Goal: Information Seeking & Learning: Check status

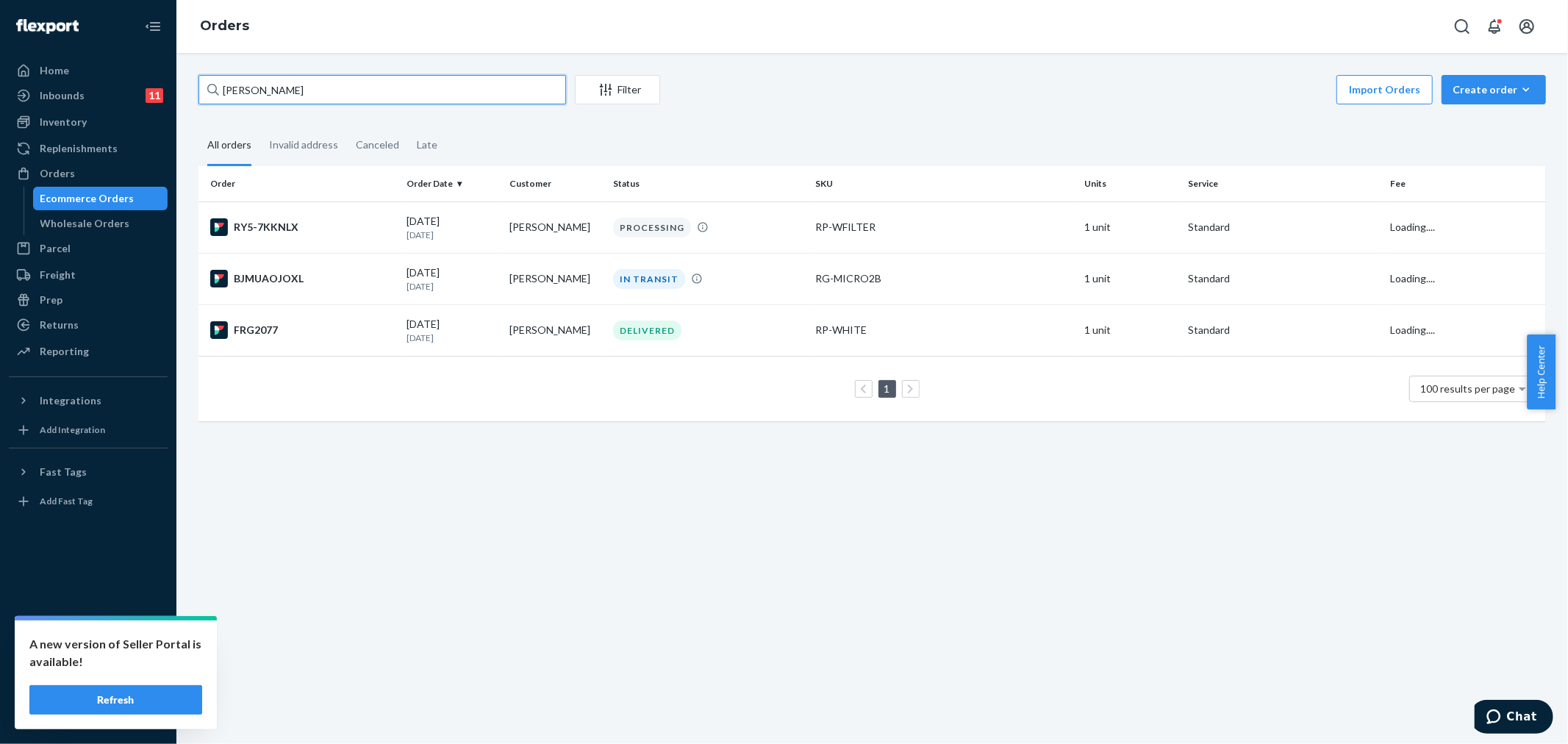
click at [340, 89] on input "[PERSON_NAME]" at bounding box center [382, 89] width 368 height 29
paste input "[PERSON_NAME]"
type input "[PERSON_NAME]"
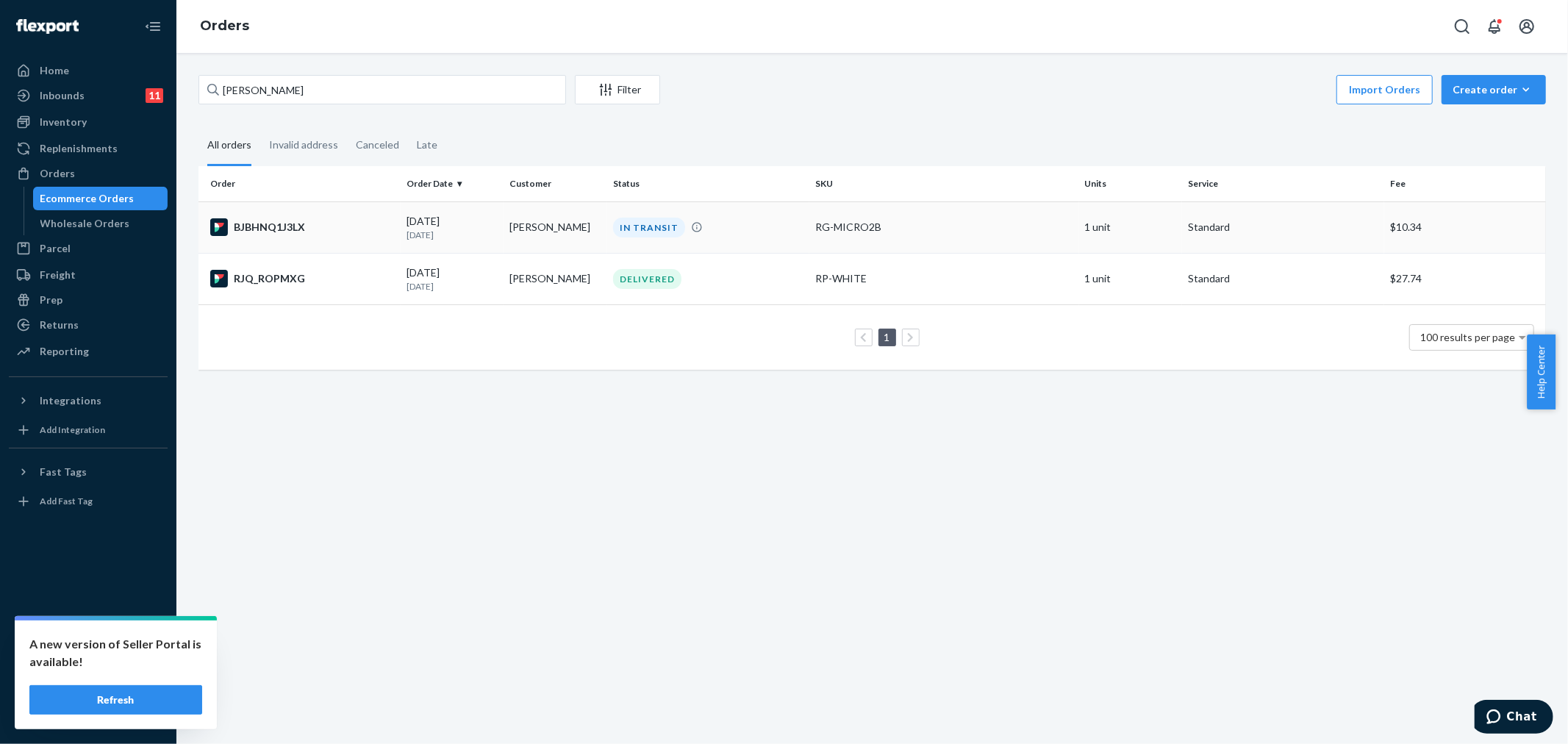
click at [428, 232] on p "[DATE]" at bounding box center [453, 235] width 92 height 13
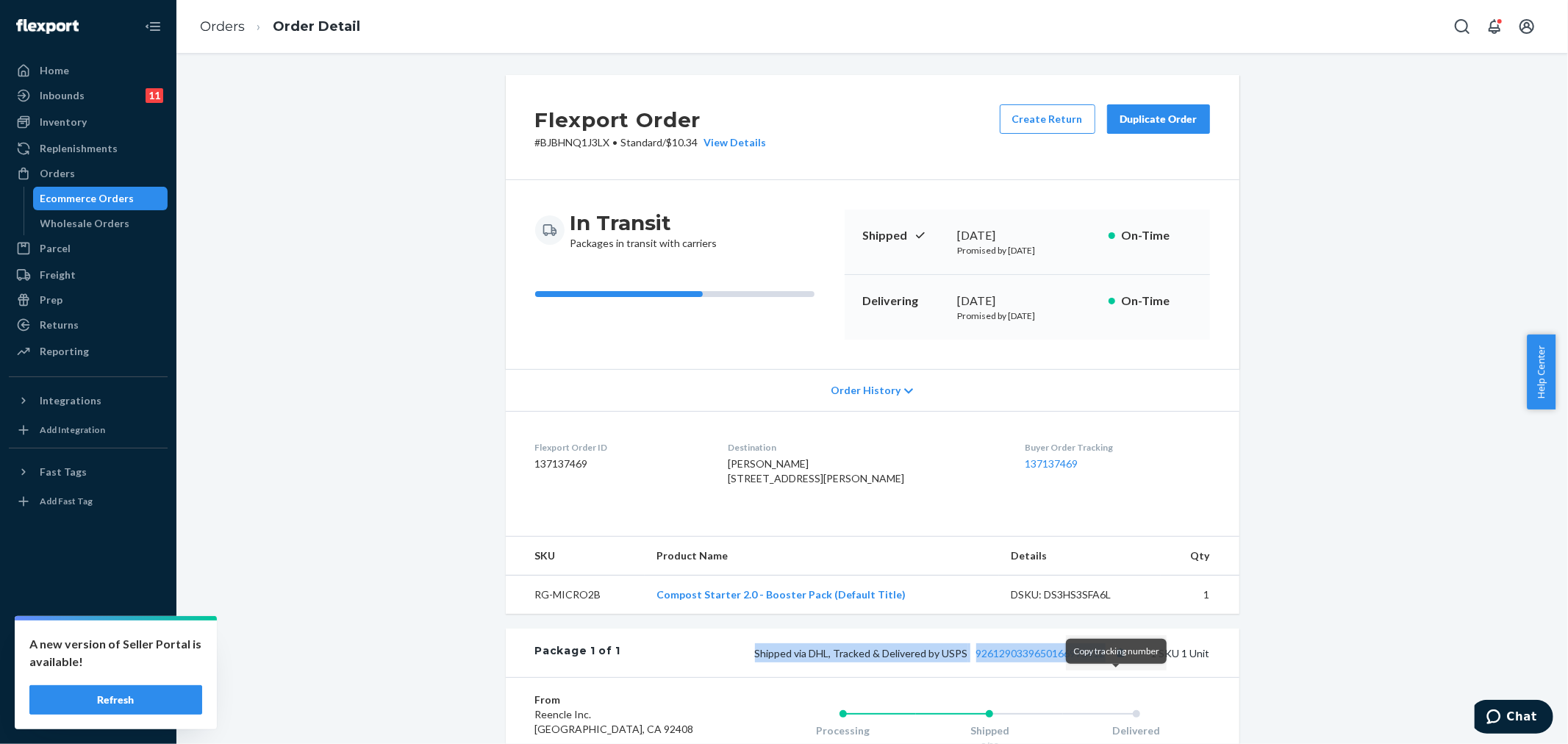
drag, startPoint x: 746, startPoint y: 680, endPoint x: 1125, endPoint y: 680, distance: 379.0
click at [1125, 662] on div "Shipped via DHL, Tracked & Delivered by USPS 9261290339650166975412 1 SKU 1 Unit" at bounding box center [915, 653] width 589 height 19
click at [802, 678] on div "Package 1 of 1 Shipped via DHL, Tracked & Delivered by USPS 9261290339650166975…" at bounding box center [872, 652] width 733 height 48
drag, startPoint x: 740, startPoint y: 682, endPoint x: 1106, endPoint y: 685, distance: 366.0
click at [1106, 662] on div "Shipped via DHL, Tracked & Delivered by USPS 9261290339650166975412 1 SKU 1 Unit" at bounding box center [915, 653] width 589 height 19
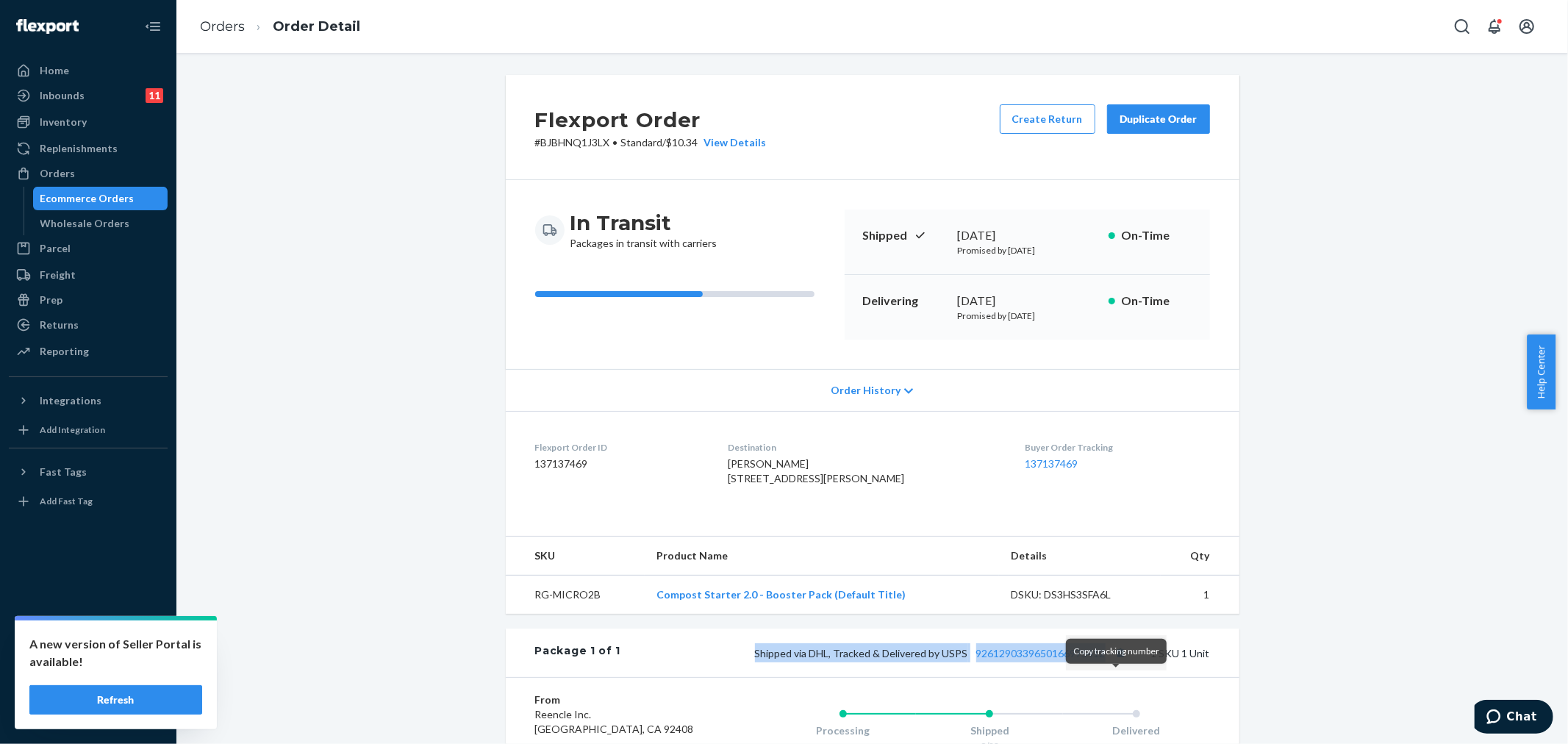
copy span "Shipped via DHL, Tracked & Delivered by USPS 9261290339650166975412"
